Goal: Task Accomplishment & Management: Manage account settings

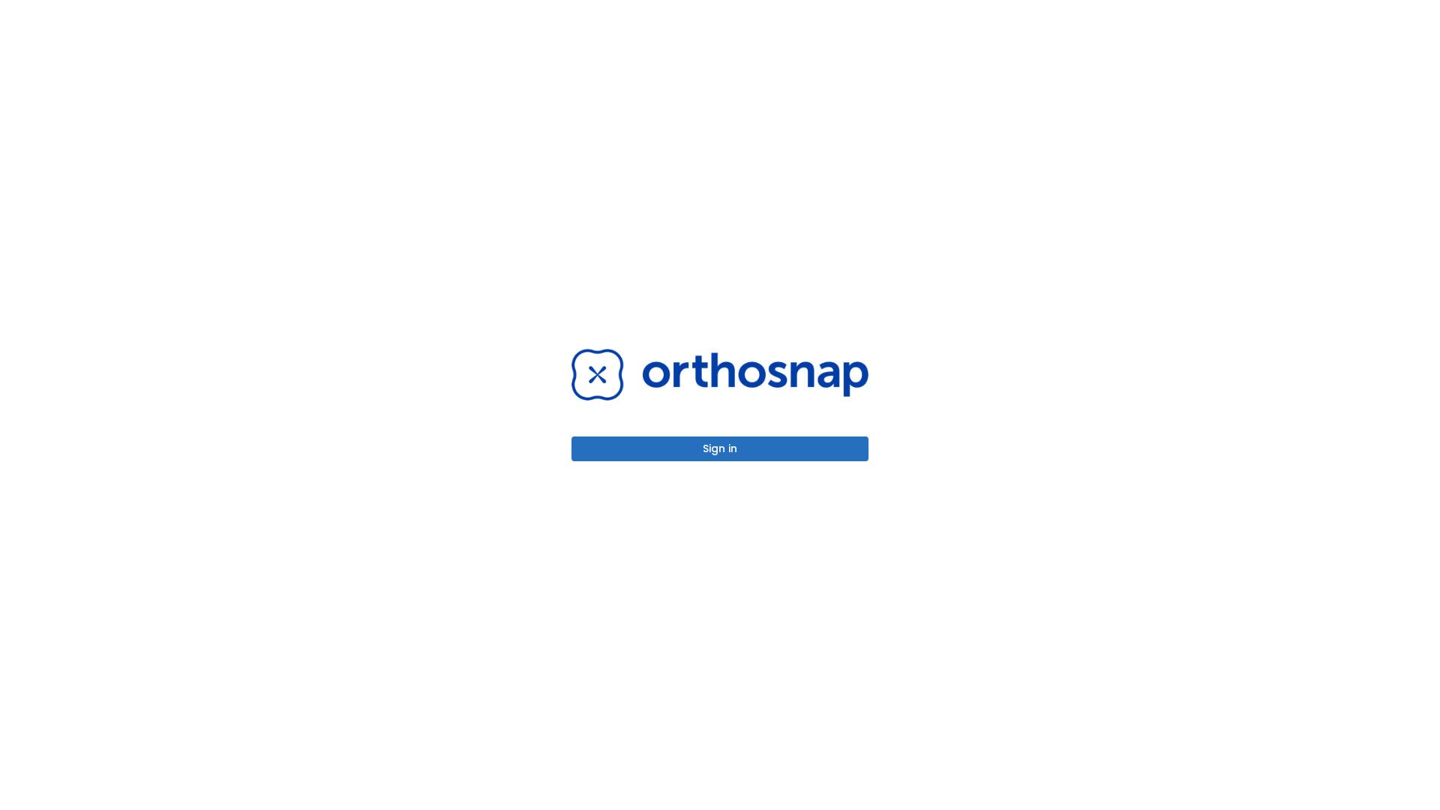
click at [720, 448] on button "Sign in" at bounding box center [719, 448] width 297 height 25
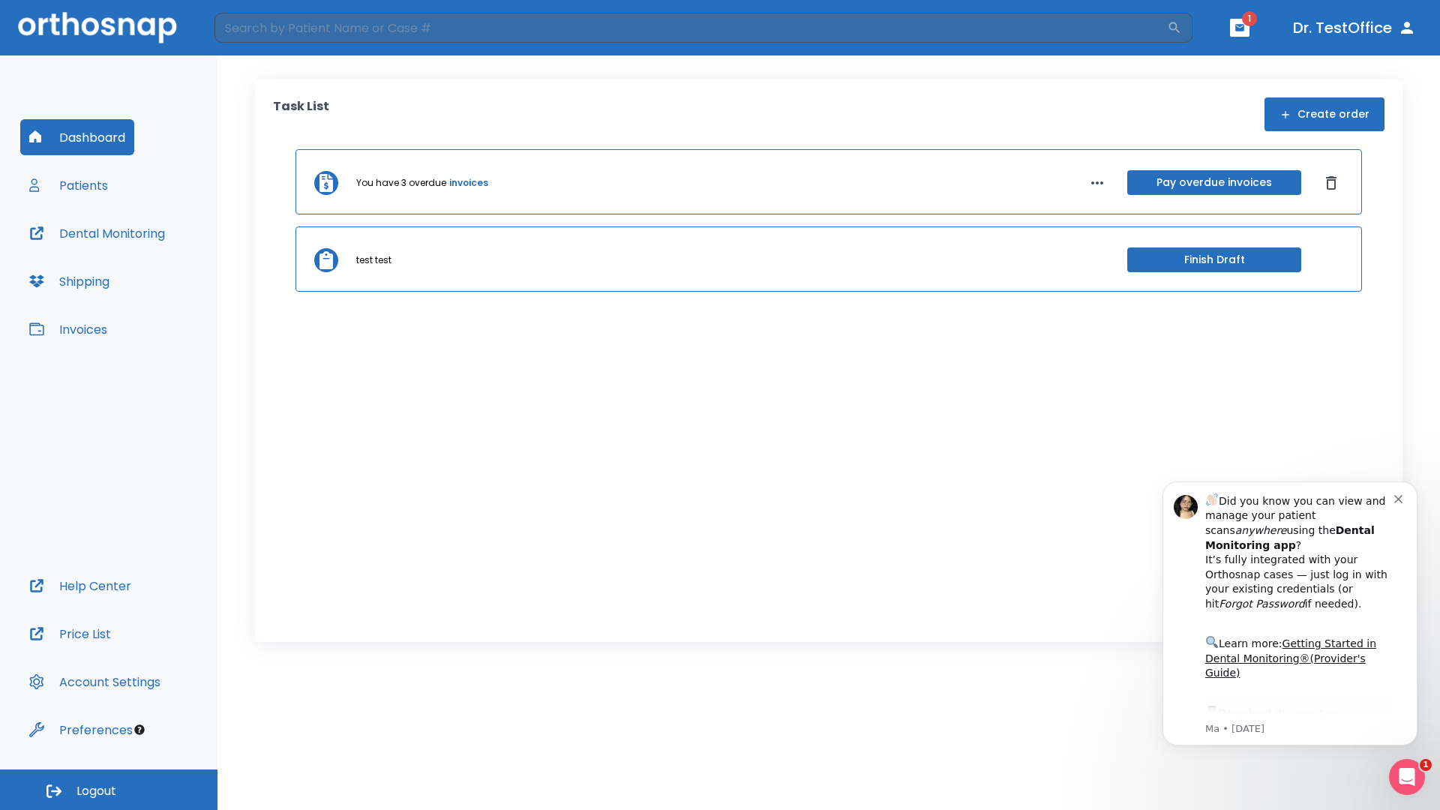
click at [109, 790] on span "Logout" at bounding box center [96, 791] width 40 height 16
